Goal: Task Accomplishment & Management: Manage account settings

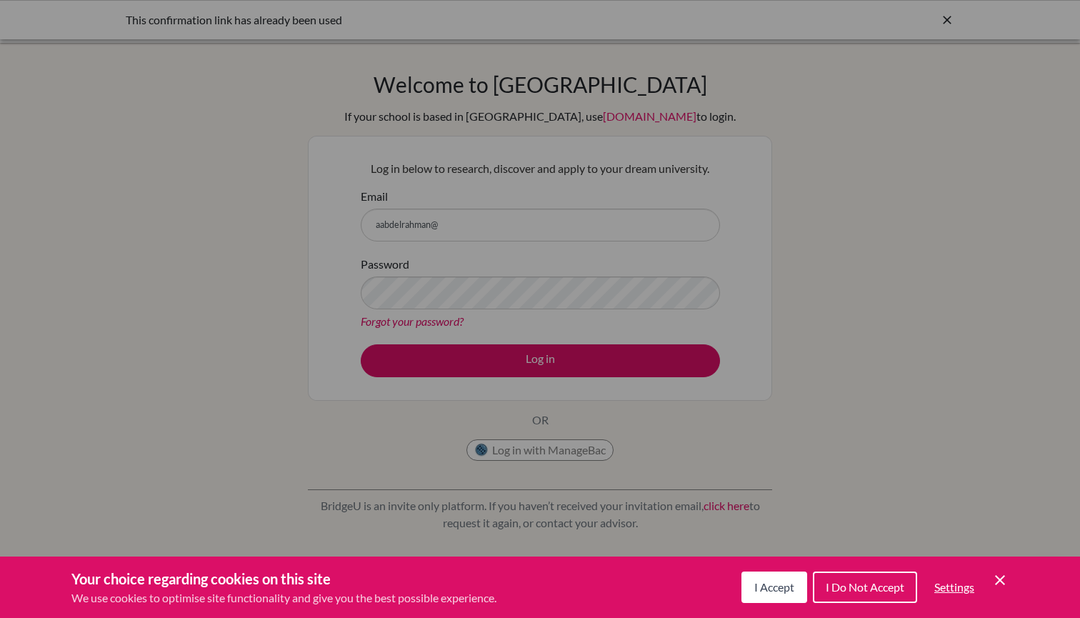
click at [782, 585] on span "I Accept" at bounding box center [775, 587] width 40 height 14
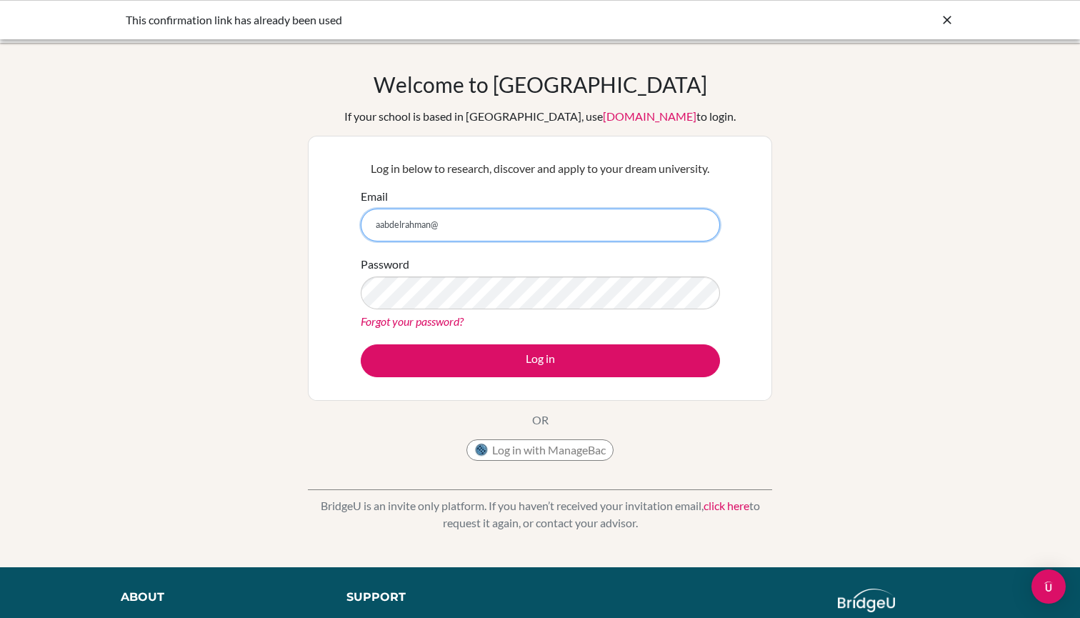
click at [525, 225] on input "aabdelrahman@" at bounding box center [540, 225] width 359 height 33
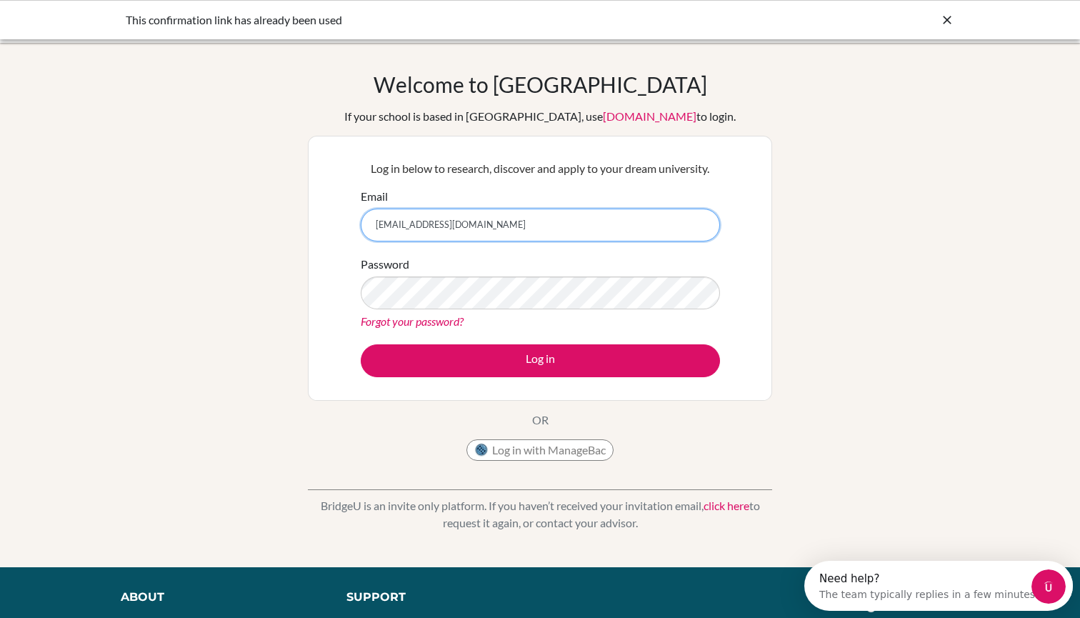
type input "[EMAIL_ADDRESS][DOMAIN_NAME]"
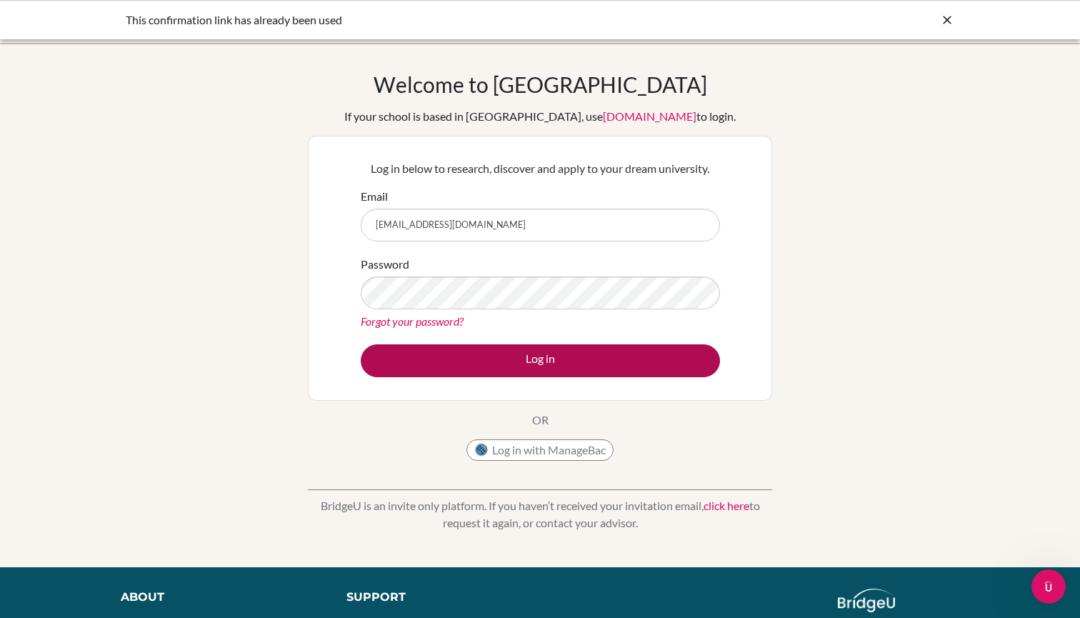
click at [524, 354] on button "Log in" at bounding box center [540, 360] width 359 height 33
click at [616, 355] on button "Log in" at bounding box center [540, 360] width 359 height 33
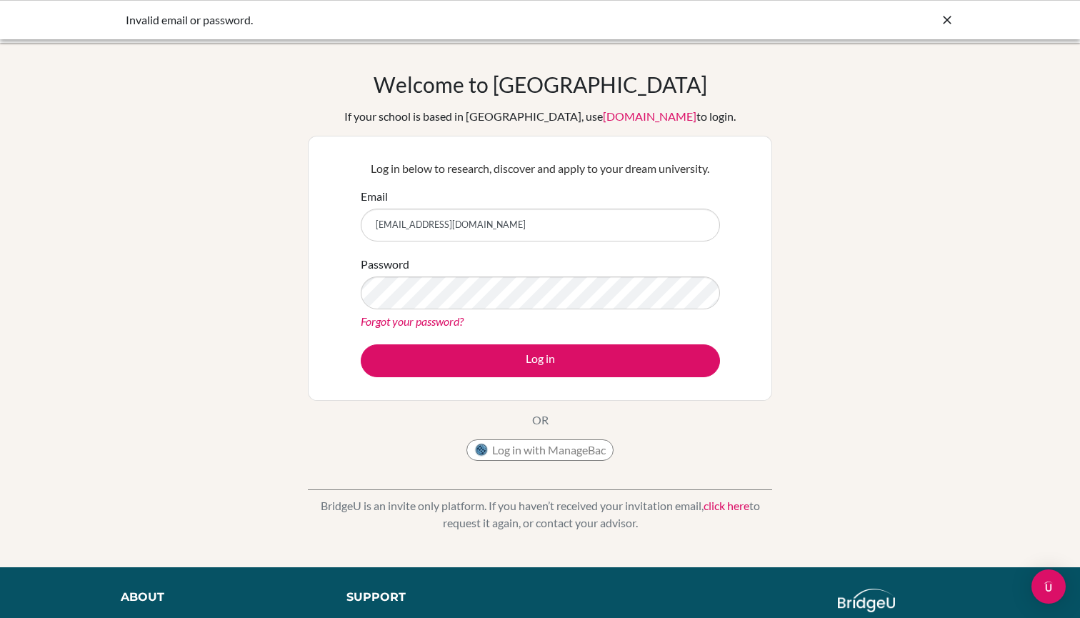
click at [657, 313] on div "Forgot your password?" at bounding box center [540, 321] width 359 height 17
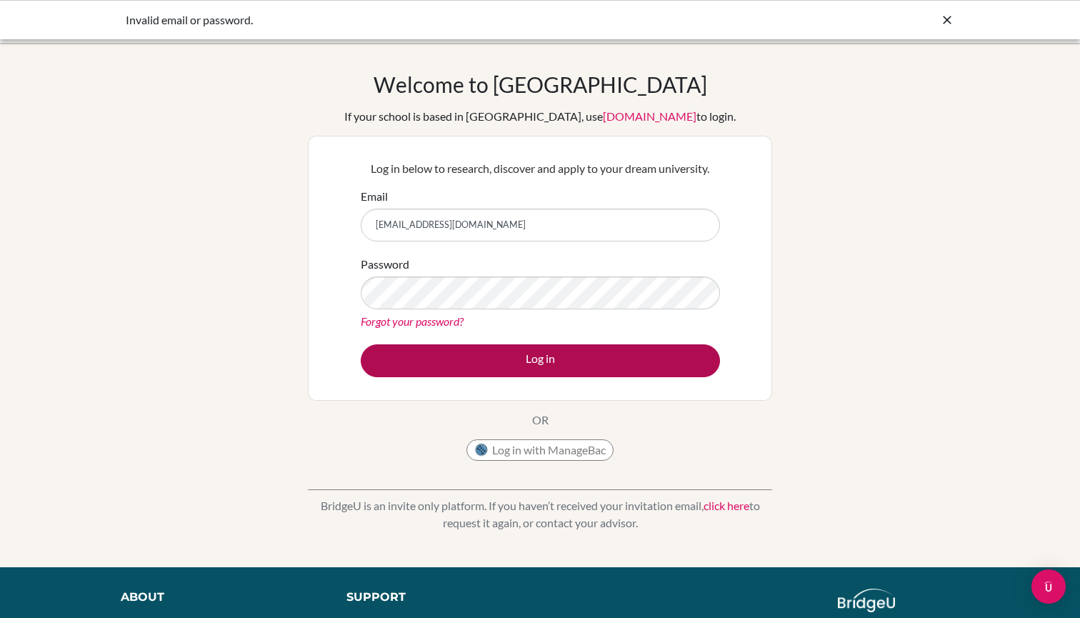
click at [542, 357] on button "Log in" at bounding box center [540, 360] width 359 height 33
click at [617, 356] on button "Log in" at bounding box center [540, 360] width 359 height 33
